Goal: Find specific page/section: Find specific page/section

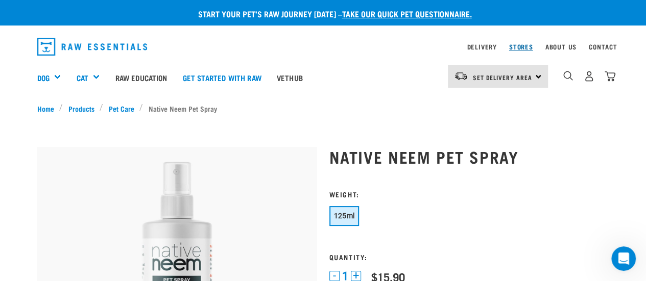
click at [522, 49] on link "Stores" at bounding box center [521, 47] width 24 height 4
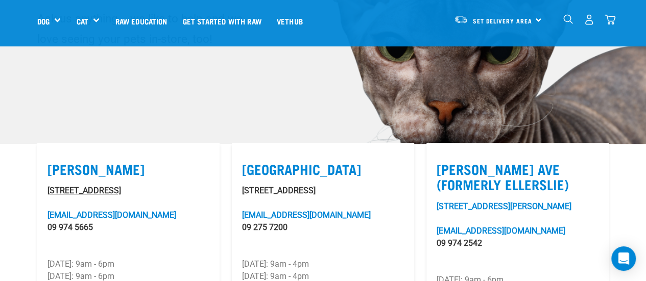
scroll to position [204, 0]
